Goal: Use online tool/utility: Utilize a website feature to perform a specific function

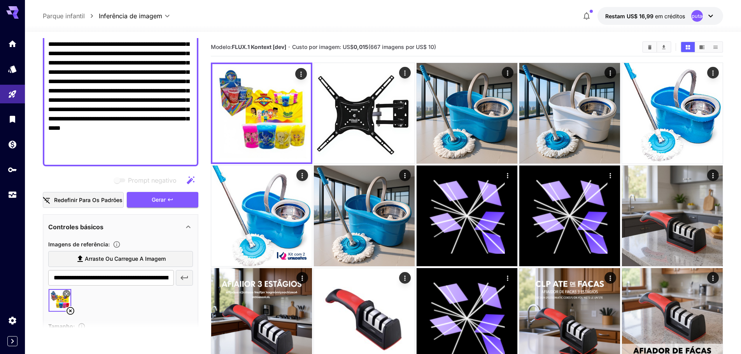
scroll to position [39, 0]
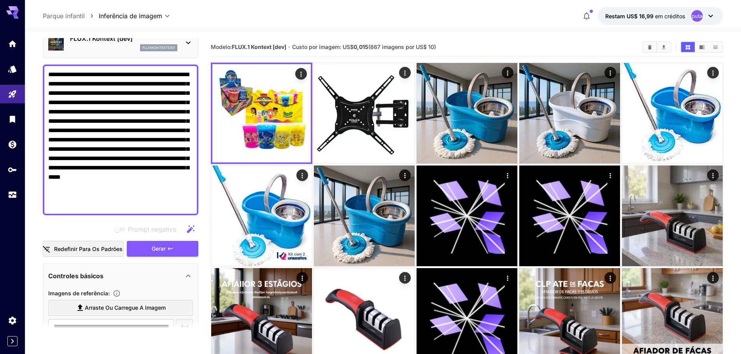
drag, startPoint x: 82, startPoint y: 205, endPoint x: 37, endPoint y: 66, distance: 145.9
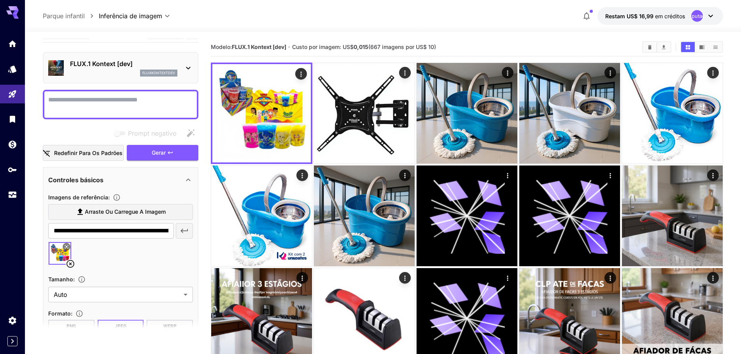
scroll to position [0, 0]
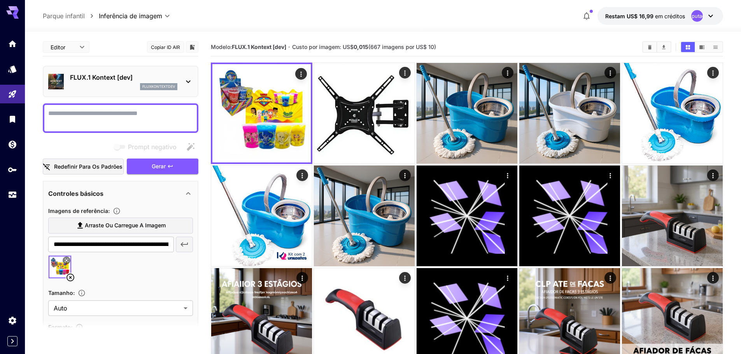
click at [116, 224] on font "Arraste ou carregue a imagem" at bounding box center [125, 225] width 81 height 7
click at [0, 0] on input "Arraste ou carregue a imagem" at bounding box center [0, 0] width 0 height 0
type input "**********"
click at [97, 277] on icon at bounding box center [96, 277] width 9 height 9
click at [72, 279] on icon at bounding box center [70, 277] width 9 height 9
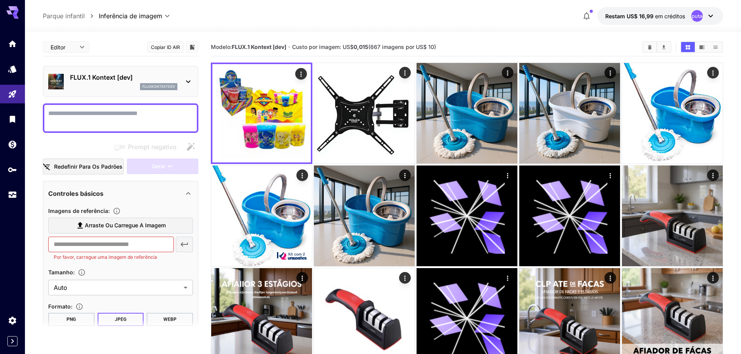
click at [98, 228] on font "Arraste ou carregue a imagem" at bounding box center [125, 225] width 81 height 7
click at [0, 0] on input "Arraste ou carregue a imagem" at bounding box center [0, 0] width 0 height 0
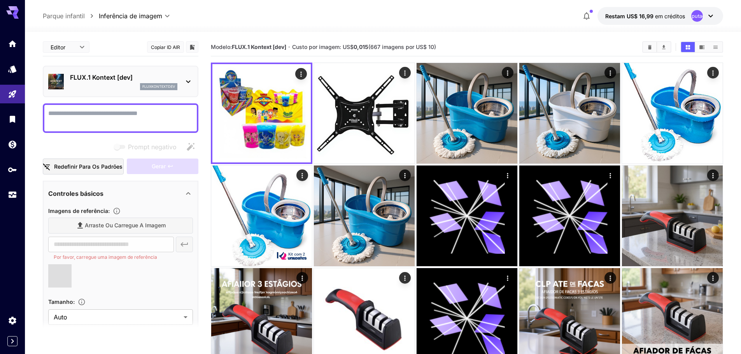
type input "**********"
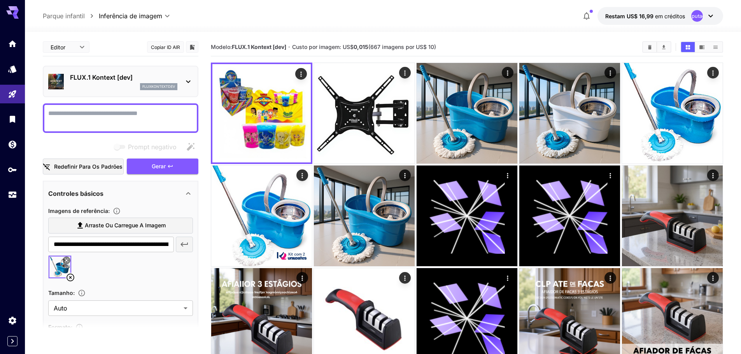
click at [102, 110] on textarea "Prompt negativo" at bounding box center [120, 118] width 145 height 19
type textarea "**********"
click at [181, 77] on div "FLUX.1 Kontext [dev] fluxkontextdev" at bounding box center [120, 82] width 145 height 24
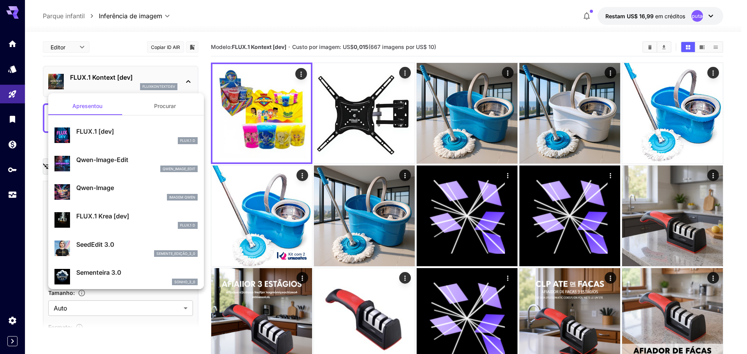
click at [184, 78] on div at bounding box center [373, 177] width 747 height 354
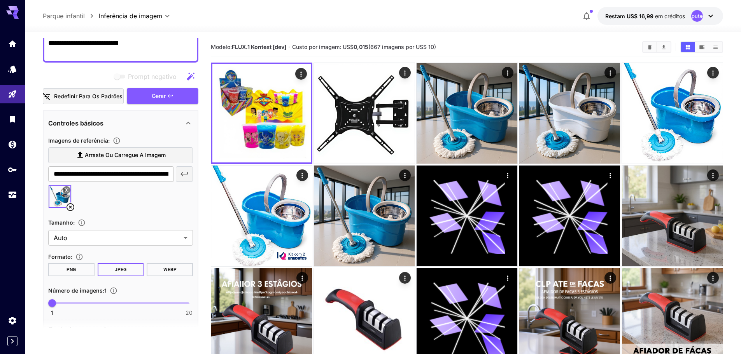
scroll to position [38, 0]
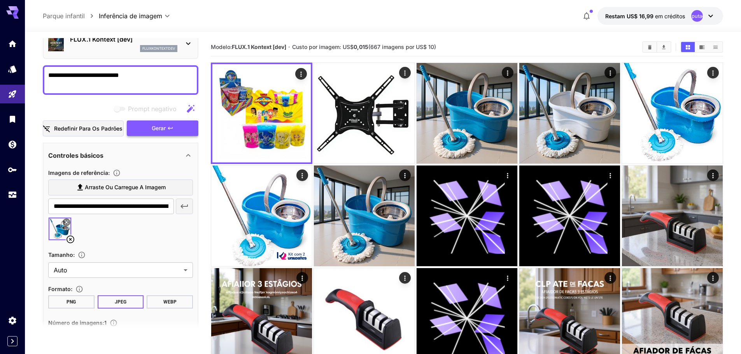
click at [160, 133] on span "Gerar" at bounding box center [159, 129] width 14 height 10
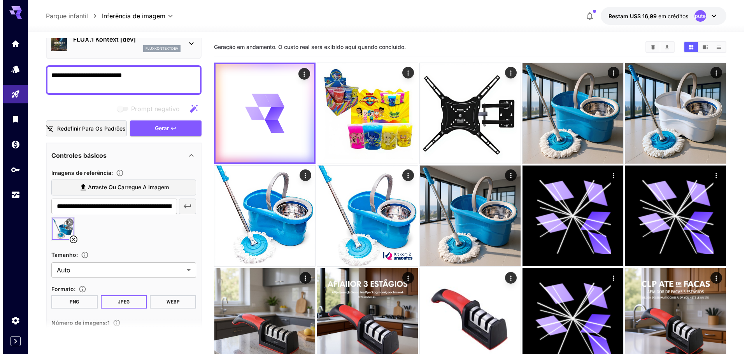
scroll to position [0, 0]
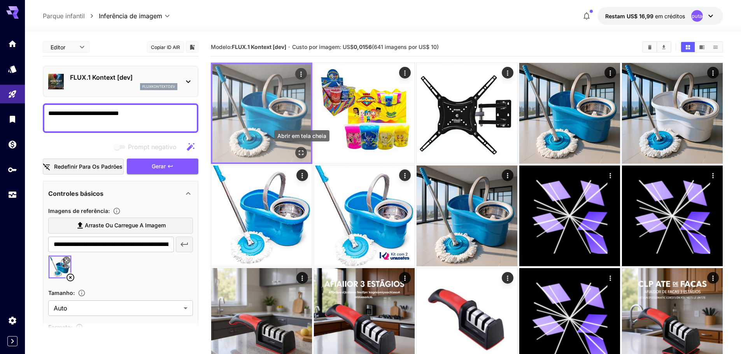
click at [300, 154] on icon "Abrir em tela cheia" at bounding box center [301, 153] width 8 height 8
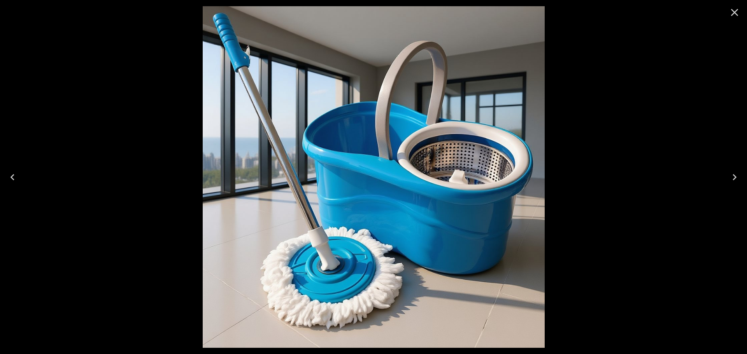
click at [735, 11] on icon "Close" at bounding box center [734, 12] width 12 height 12
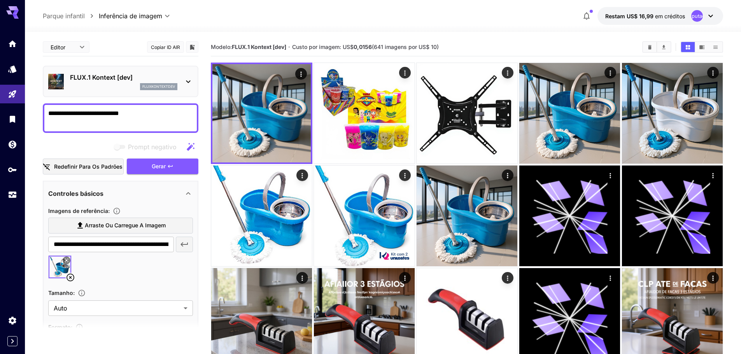
click at [185, 82] on icon at bounding box center [188, 81] width 9 height 9
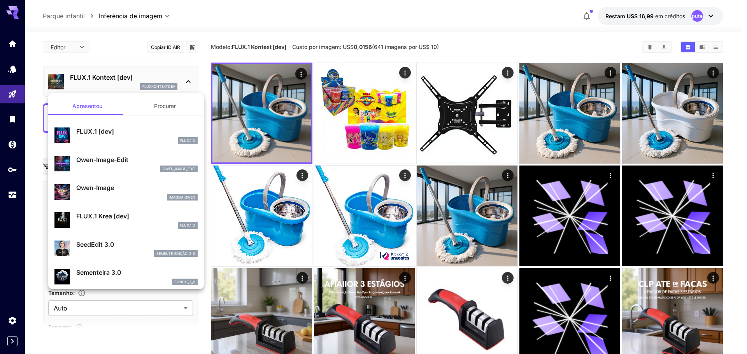
click at [120, 139] on div "FLUX.1 D" at bounding box center [136, 140] width 121 height 7
type input "***"
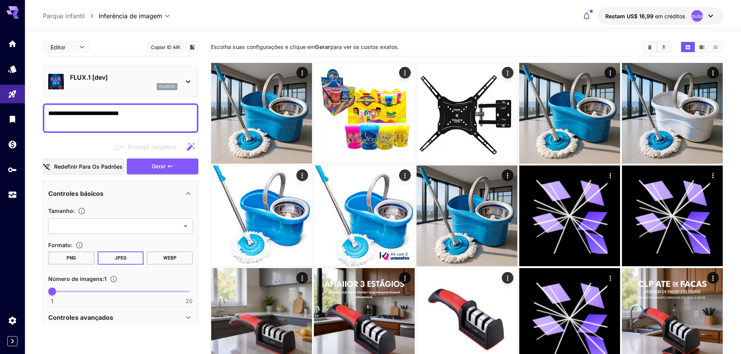
click at [149, 117] on textarea "**********" at bounding box center [120, 118] width 145 height 19
click at [162, 88] on font "fluxo1d" at bounding box center [167, 86] width 16 height 4
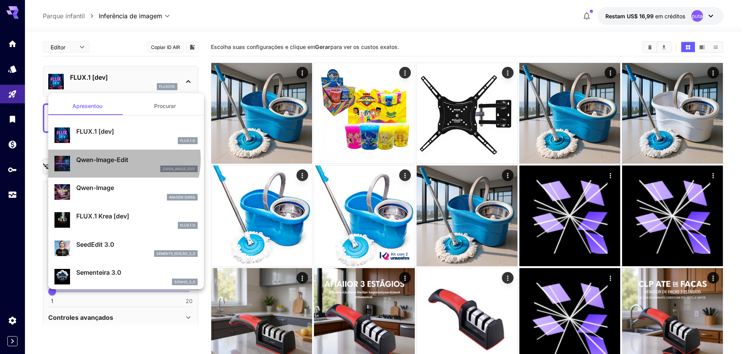
click at [117, 160] on font "Qwen-Image-Edit" at bounding box center [102, 160] width 52 height 8
type input "*"
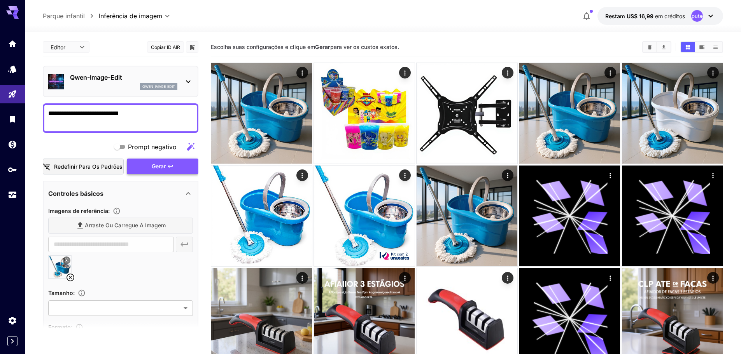
click at [165, 167] on font "Gerar" at bounding box center [159, 166] width 14 height 7
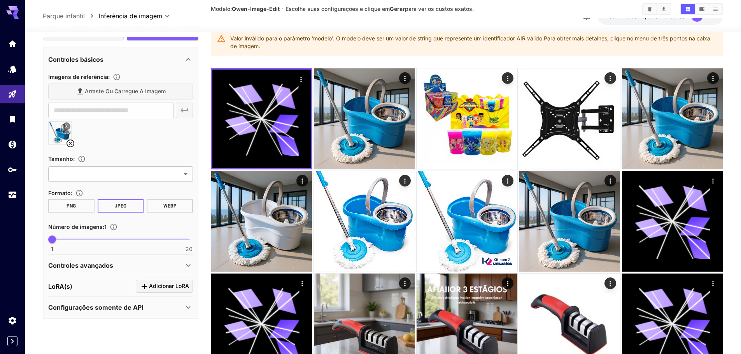
scroll to position [78, 0]
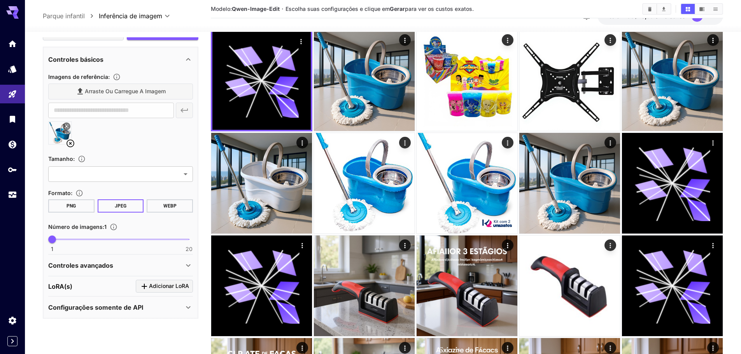
click at [186, 264] on icon at bounding box center [188, 265] width 9 height 9
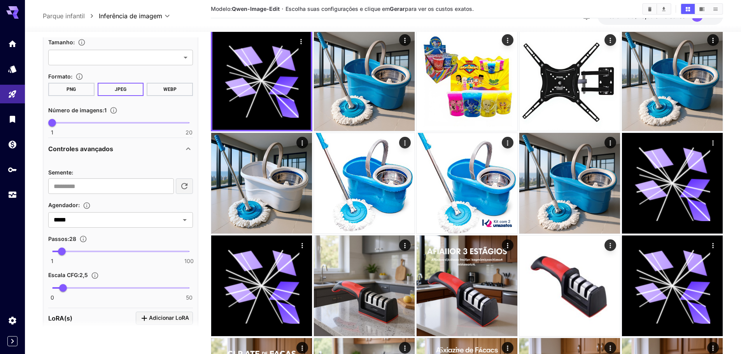
scroll to position [282, 0]
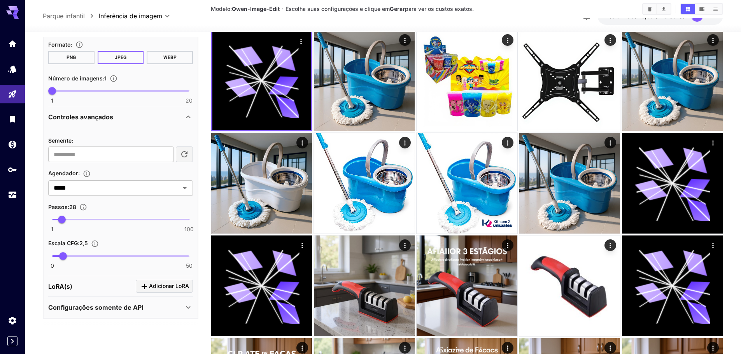
click at [190, 305] on icon at bounding box center [188, 307] width 9 height 9
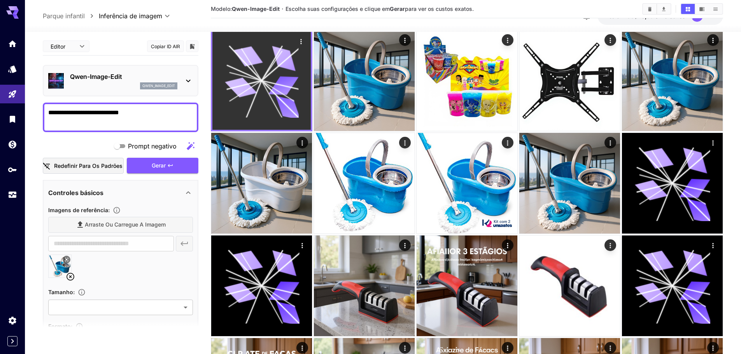
scroll to position [0, 0]
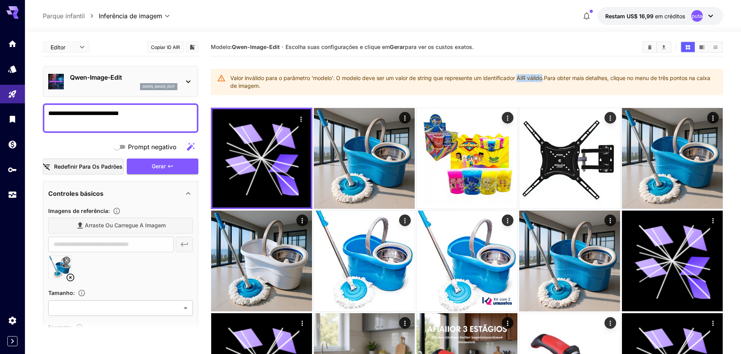
drag, startPoint x: 520, startPoint y: 77, endPoint x: 544, endPoint y: 77, distance: 23.7
click at [544, 77] on font "Valor inválido para o parâmetro 'modelo'. O modelo deve ser um valor de string …" at bounding box center [387, 78] width 314 height 7
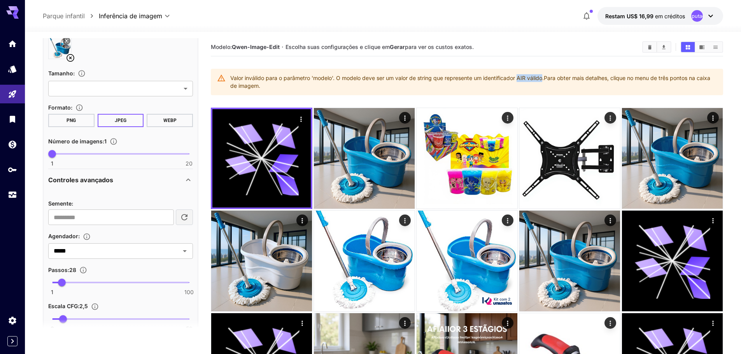
scroll to position [233, 0]
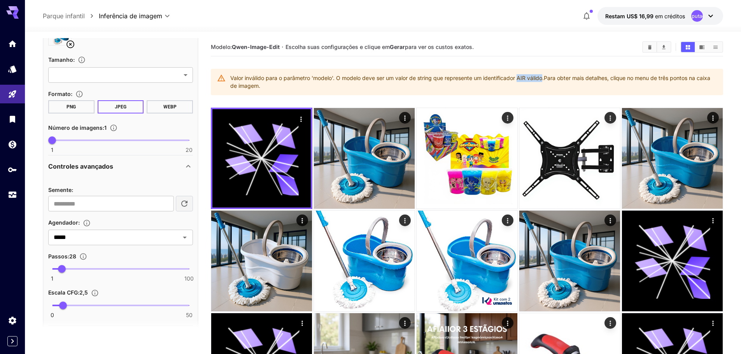
click at [187, 205] on icon "button" at bounding box center [184, 203] width 9 height 9
type input "**********"
click at [150, 204] on input "**********" at bounding box center [111, 204] width 126 height 16
drag, startPoint x: 154, startPoint y: 205, endPoint x: 0, endPoint y: 204, distance: 154.1
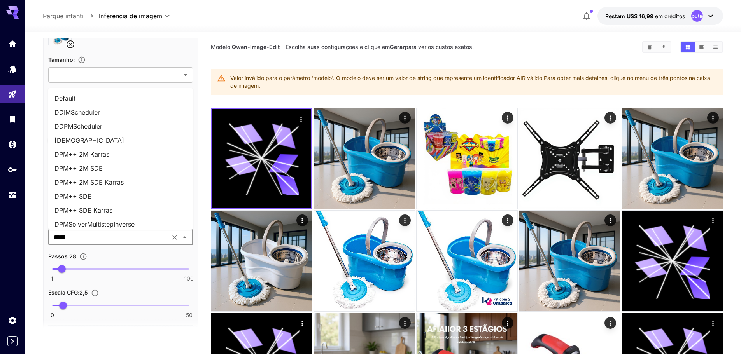
click at [119, 238] on input "*****" at bounding box center [109, 237] width 117 height 11
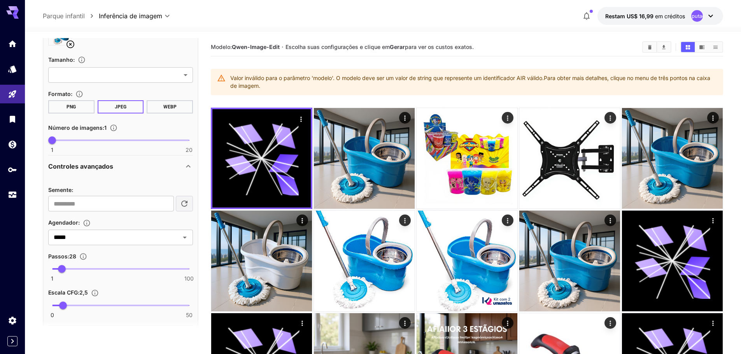
click at [146, 253] on div "Passos : 28" at bounding box center [120, 256] width 145 height 9
click at [155, 220] on div "Agendador :" at bounding box center [120, 222] width 145 height 9
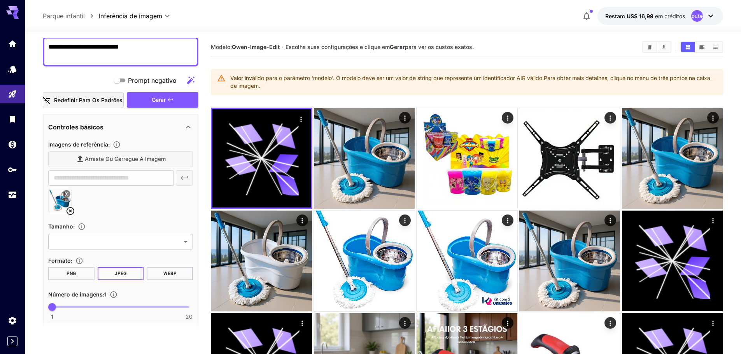
scroll to position [64, 0]
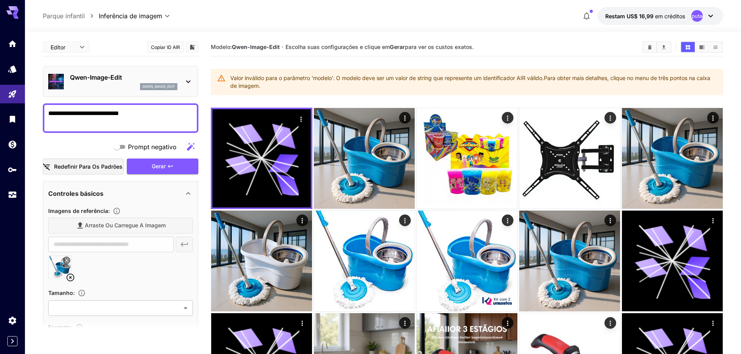
scroll to position [64, 0]
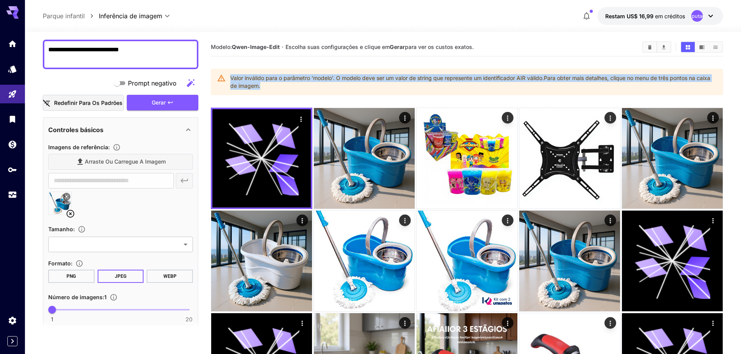
drag, startPoint x: 264, startPoint y: 86, endPoint x: 231, endPoint y: 76, distance: 34.6
click at [231, 76] on div "Valor inválido para o parâmetro 'modelo'. O modelo deve ser um valor de string …" at bounding box center [473, 82] width 487 height 22
copy div "Valor inválido para o parâmetro 'modelo'. O modelo deve ser um valor de string …"
click at [176, 103] on button "Gerar" at bounding box center [163, 103] width 72 height 16
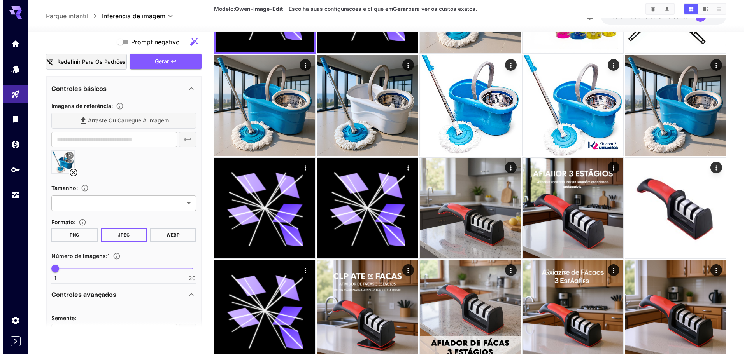
scroll to position [0, 0]
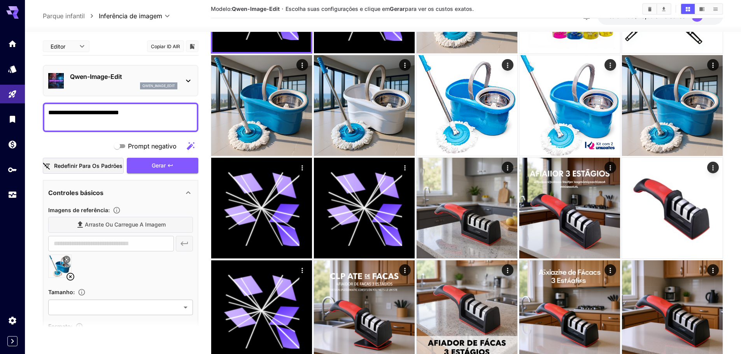
click at [188, 83] on icon at bounding box center [188, 80] width 9 height 9
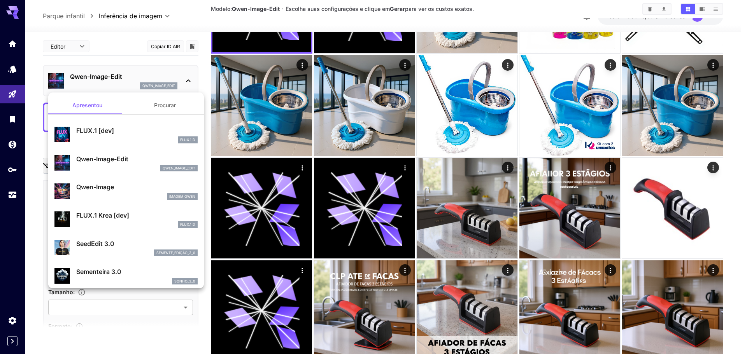
click at [147, 158] on p "Qwen-Image-Edit" at bounding box center [136, 158] width 121 height 9
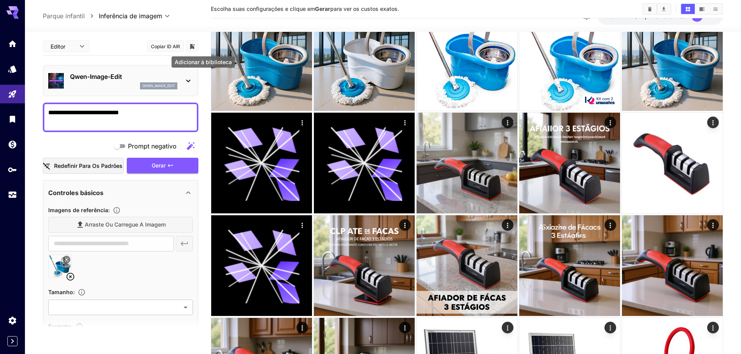
click at [193, 45] on icon "Adicionar à biblioteca" at bounding box center [192, 46] width 7 height 7
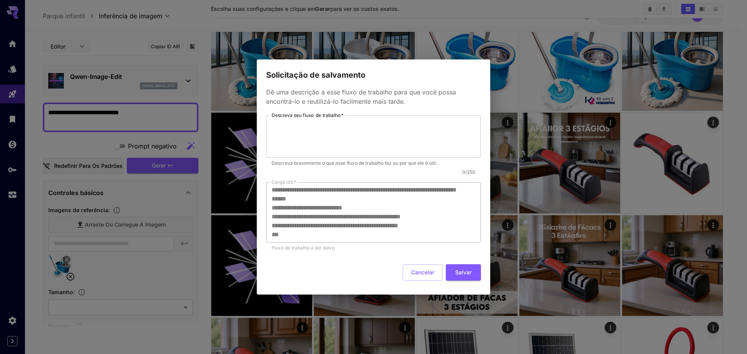
scroll to position [134, 0]
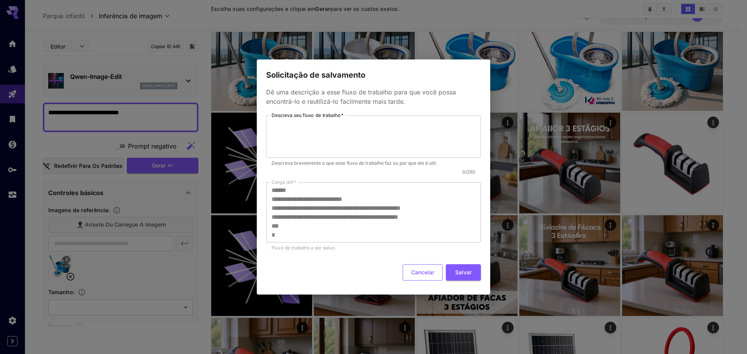
click at [430, 270] on font "Cancelar" at bounding box center [422, 272] width 23 height 7
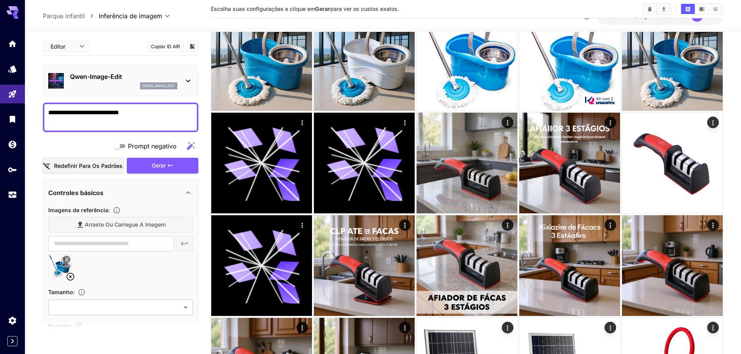
click at [184, 76] on icon at bounding box center [188, 80] width 9 height 9
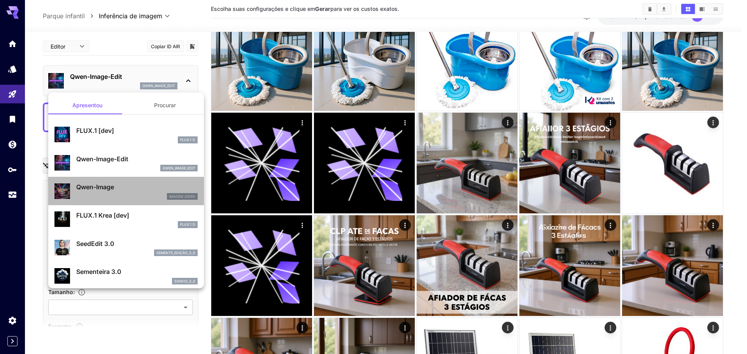
click at [141, 189] on p "Qwen-Image" at bounding box center [136, 186] width 121 height 9
type input "**"
type input "***"
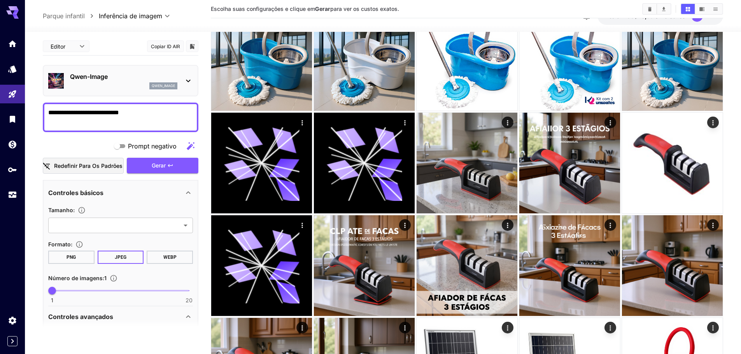
click at [160, 84] on font "qwen_image" at bounding box center [163, 86] width 23 height 4
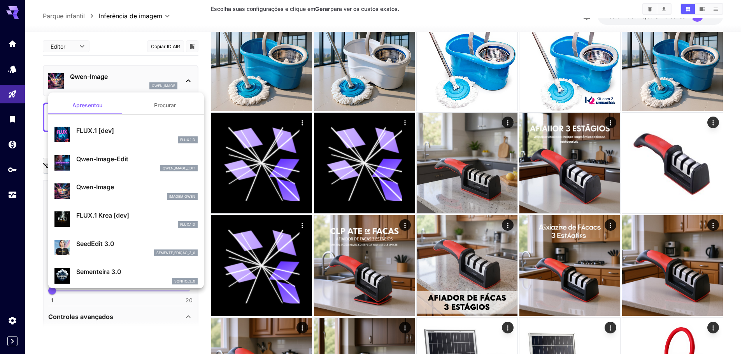
click at [131, 209] on div "FLUX.1 Krea [dev] FLUX.1 D" at bounding box center [125, 220] width 143 height 24
type input "**"
type input "***"
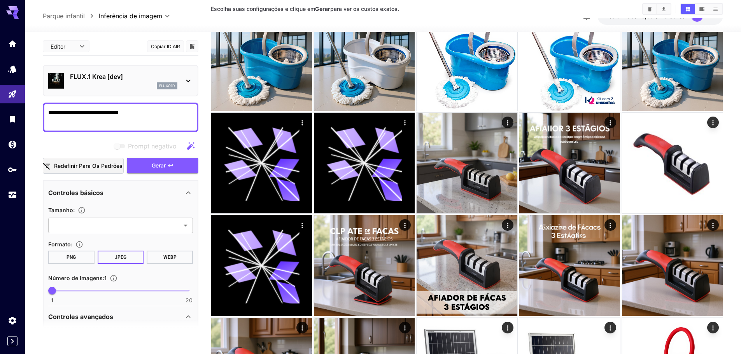
click at [148, 78] on p "FLUX.1 Krea [dev]" at bounding box center [123, 76] width 107 height 9
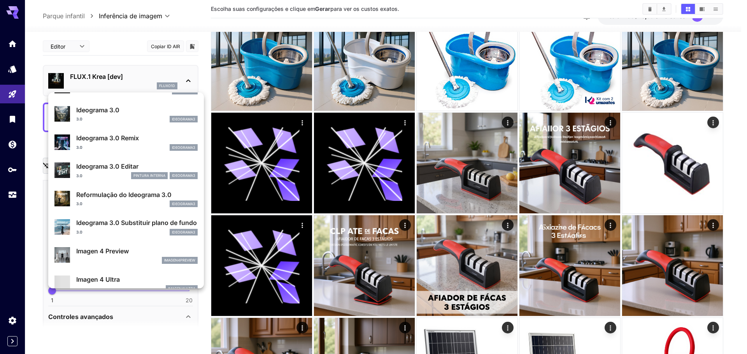
scroll to position [195, 0]
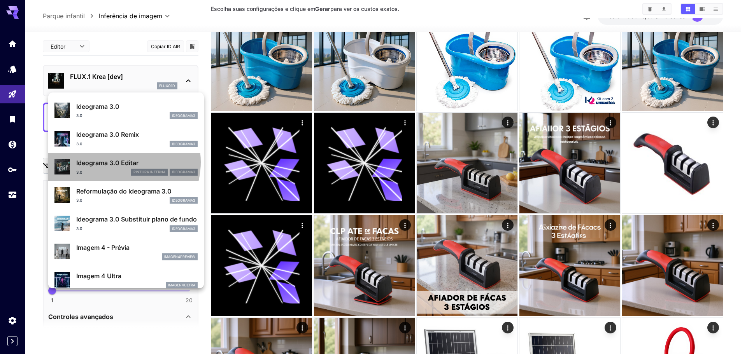
click at [118, 162] on font "Ideograma 3.0 Editar" at bounding box center [107, 163] width 62 height 8
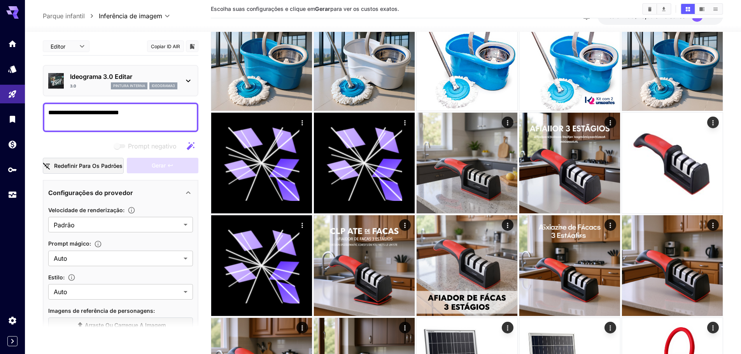
click at [164, 78] on p "Ideograma 3.0 Editar" at bounding box center [123, 76] width 107 height 9
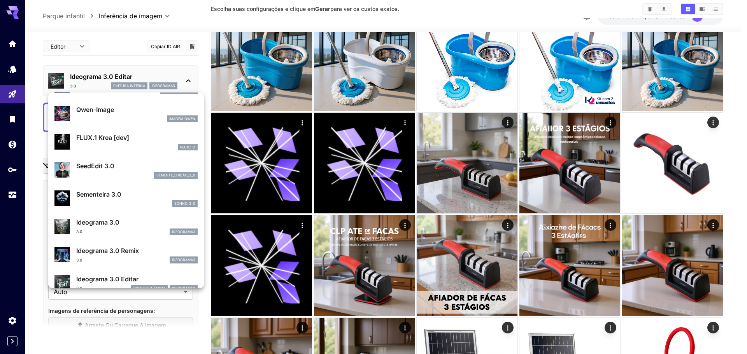
scroll to position [115, 0]
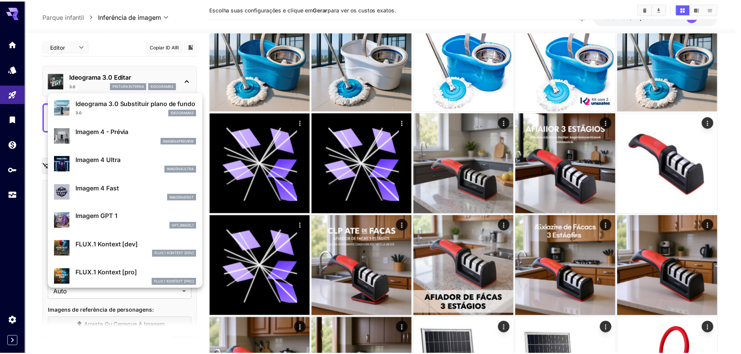
scroll to position [350, 0]
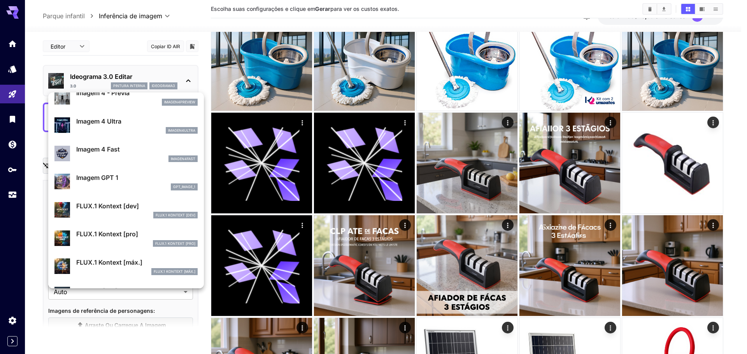
click at [112, 209] on font "FLUX.1 Kontext [dev]" at bounding box center [107, 206] width 63 height 8
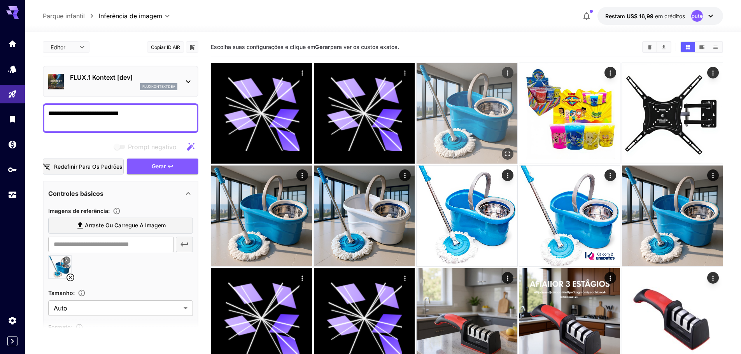
click at [460, 127] on img at bounding box center [467, 113] width 101 height 101
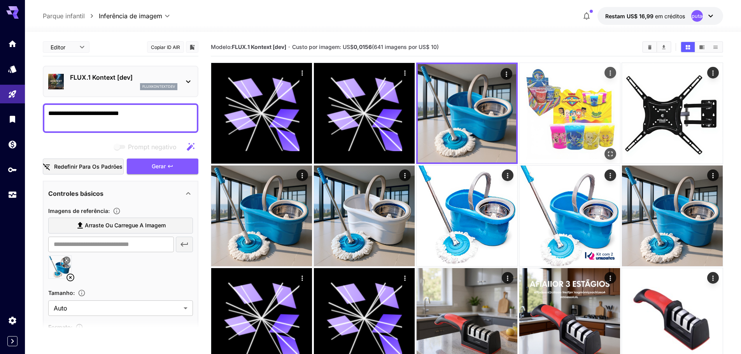
click at [565, 110] on img at bounding box center [569, 113] width 101 height 101
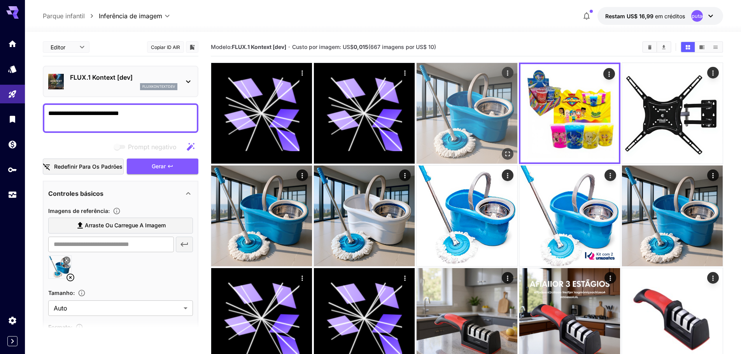
click at [487, 112] on img at bounding box center [467, 113] width 101 height 101
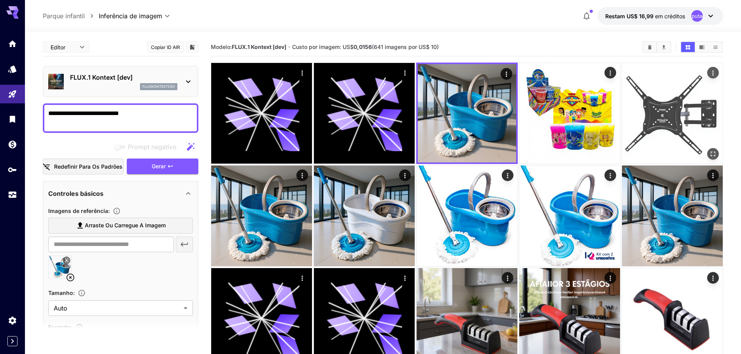
click at [679, 110] on img at bounding box center [672, 113] width 101 height 101
